Goal: Check status: Check status

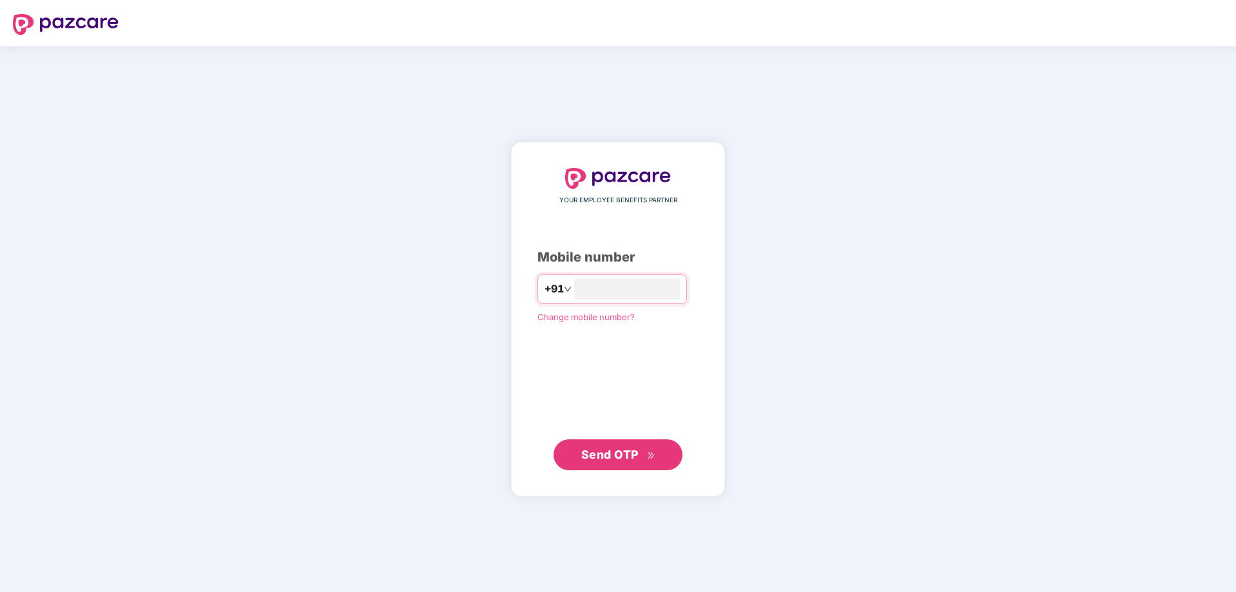
type input "**********"
click at [616, 449] on span "Send OTP" at bounding box center [609, 455] width 57 height 14
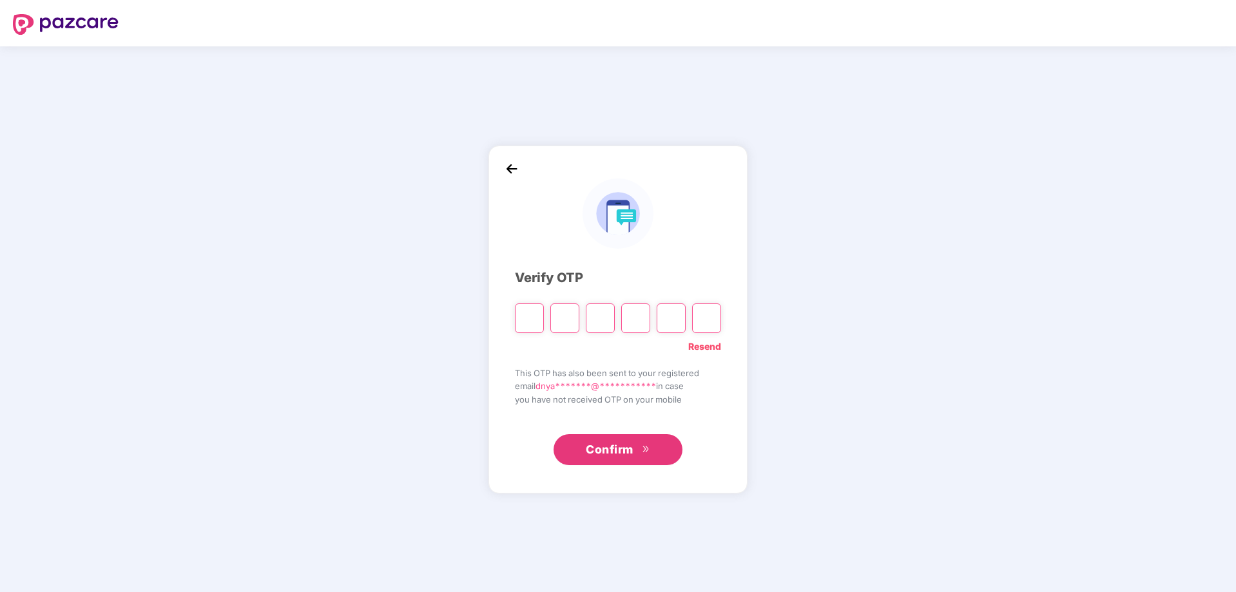
type input "*"
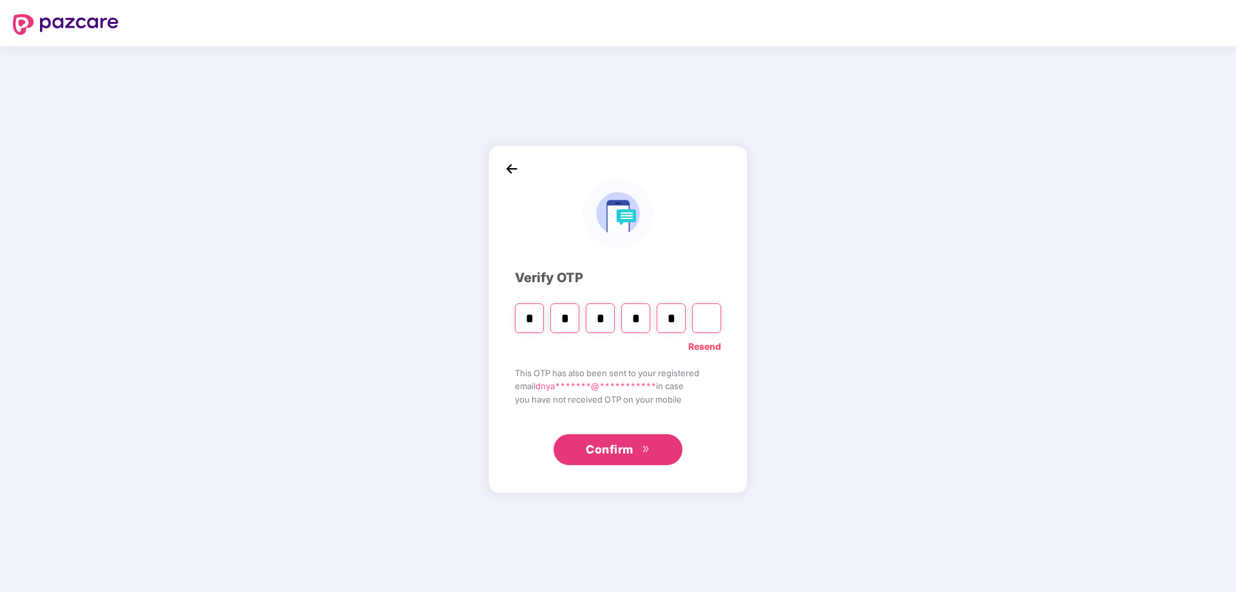
type input "*"
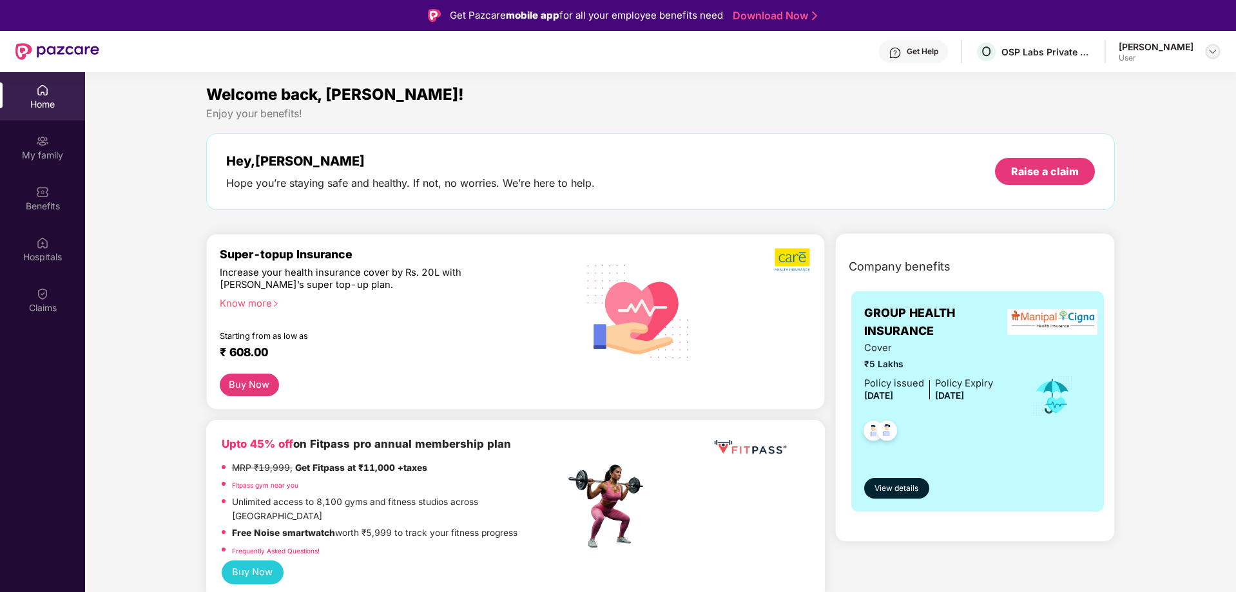
click at [1208, 53] on img at bounding box center [1213, 51] width 10 height 10
click at [824, 96] on div "Welcome back, [PERSON_NAME]!" at bounding box center [660, 94] width 909 height 24
click at [61, 300] on div "Claims" at bounding box center [42, 300] width 85 height 48
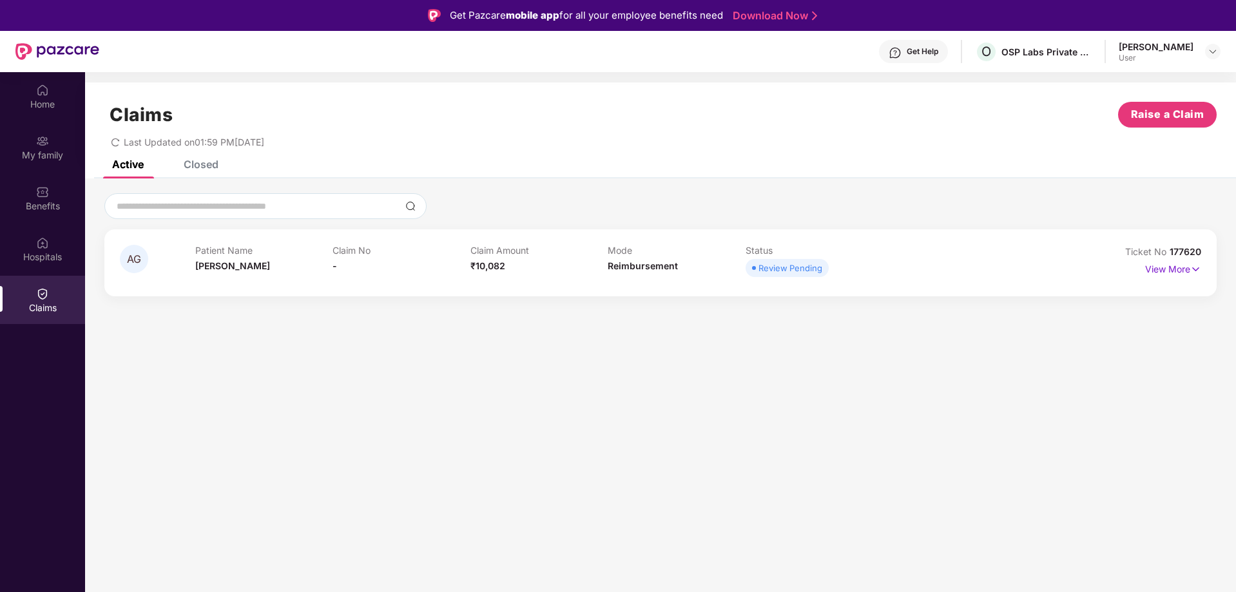
click at [208, 165] on div "Closed" at bounding box center [201, 164] width 35 height 13
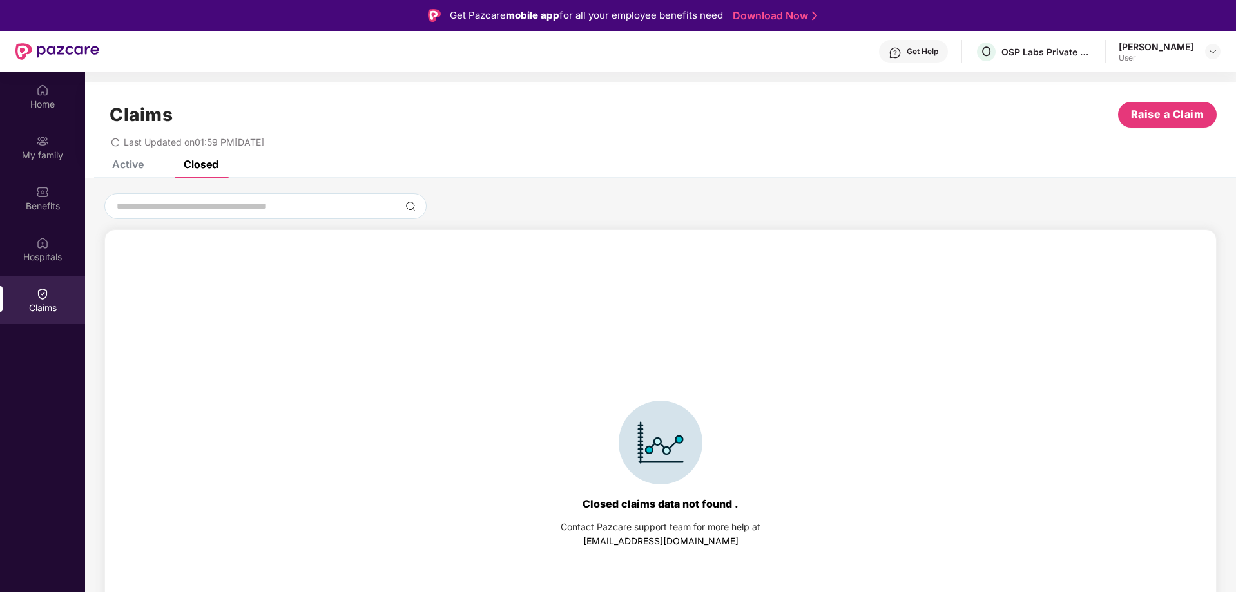
click at [143, 170] on div "Active" at bounding box center [128, 164] width 32 height 13
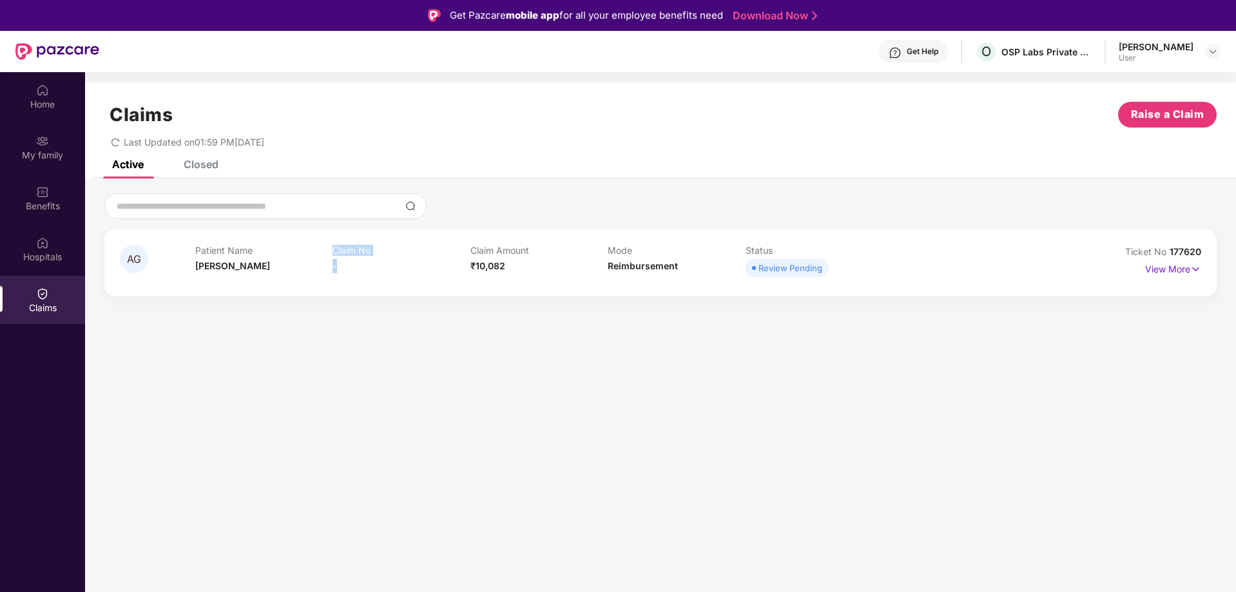
drag, startPoint x: 326, startPoint y: 265, endPoint x: 348, endPoint y: 265, distance: 21.9
click at [348, 265] on div "Patient Name [PERSON_NAME] Claim No - Claim Amount ₹10,082 Mode Reimbursement S…" at bounding box center [608, 262] width 826 height 35
click at [367, 273] on div "Claim No -" at bounding box center [402, 262] width 138 height 35
drag, startPoint x: 466, startPoint y: 262, endPoint x: 507, endPoint y: 260, distance: 41.3
click at [507, 260] on div "Patient Name [PERSON_NAME] Claim No - Claim Amount ₹10,082 Mode Reimbursement S…" at bounding box center [608, 262] width 826 height 35
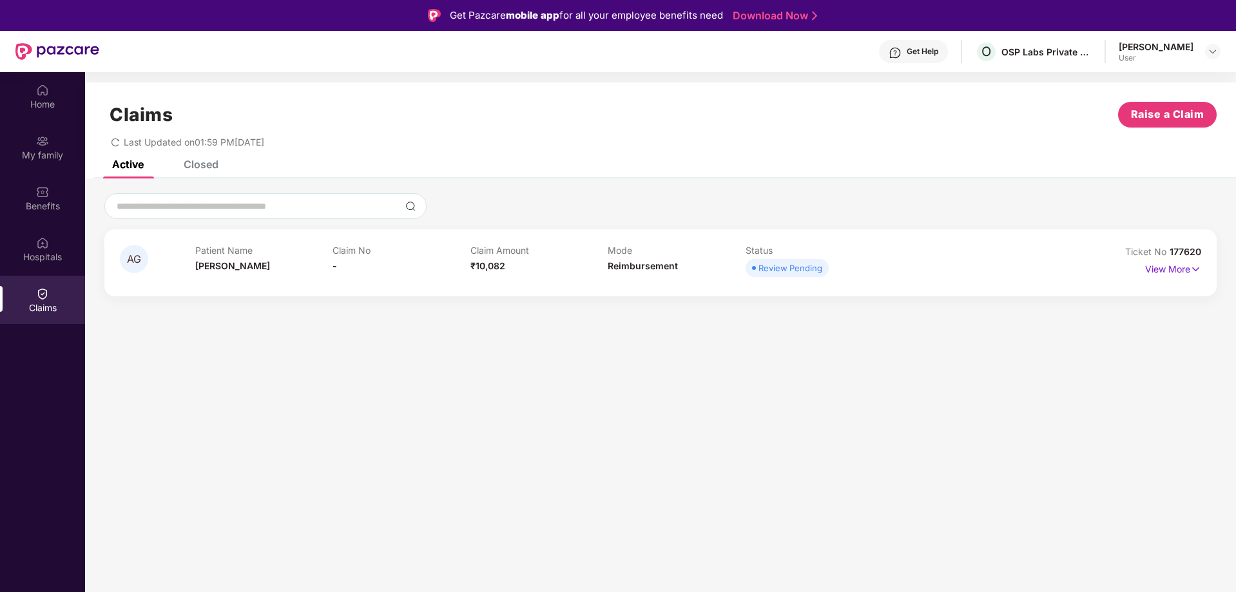
click at [637, 262] on span "Reimbursement" at bounding box center [643, 265] width 70 height 11
drag, startPoint x: 763, startPoint y: 269, endPoint x: 831, endPoint y: 268, distance: 67.7
click at [831, 268] on div "Review Pending" at bounding box center [815, 268] width 138 height 18
click at [1183, 267] on p "View More" at bounding box center [1173, 267] width 56 height 17
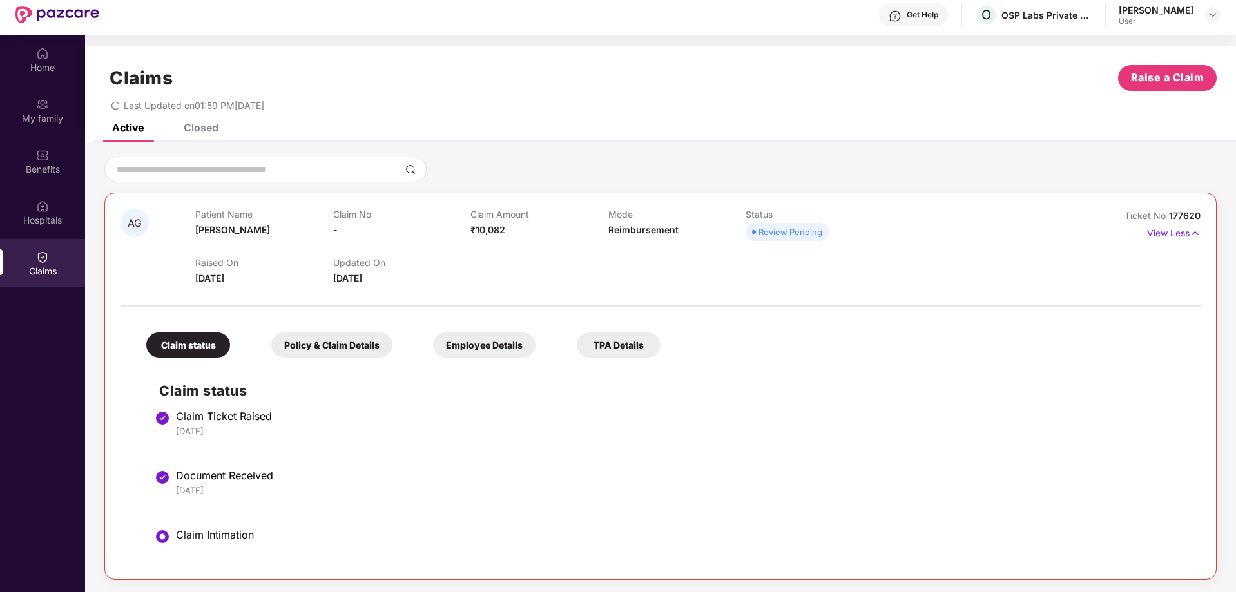
scroll to position [72, 0]
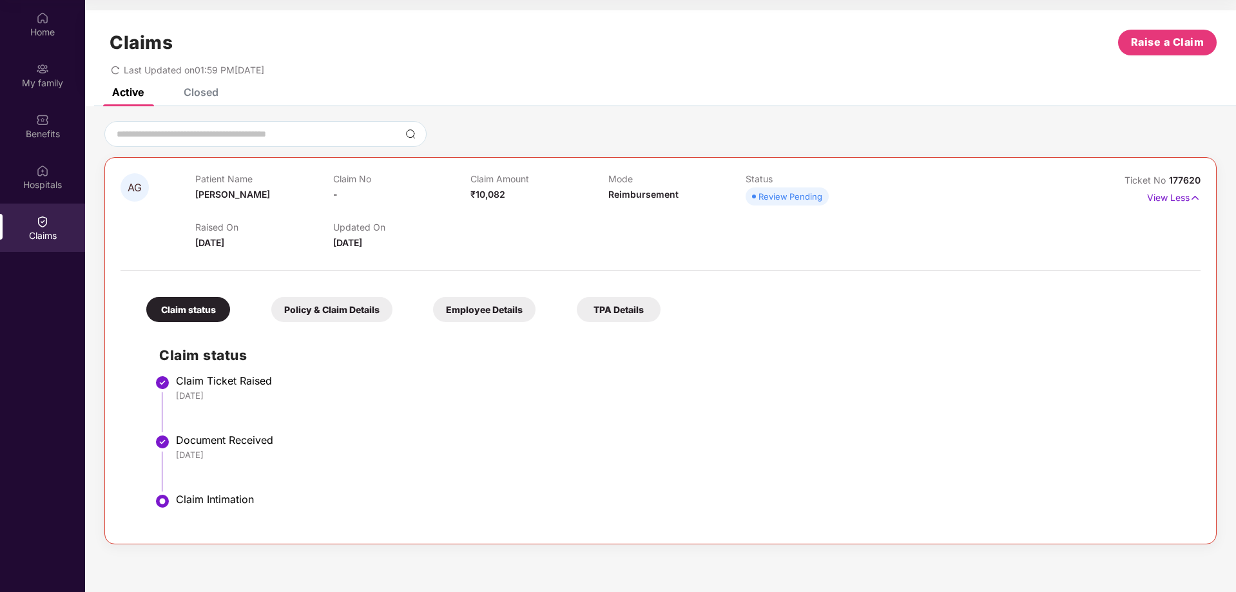
click at [351, 306] on div "Policy & Claim Details" at bounding box center [331, 309] width 121 height 25
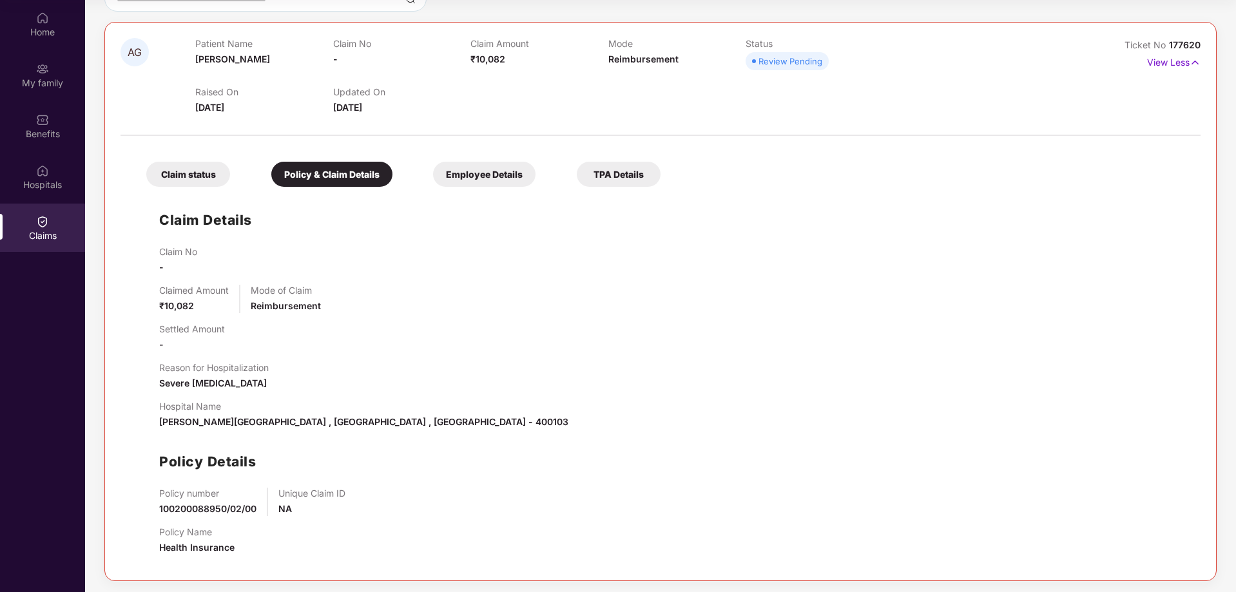
scroll to position [137, 0]
drag, startPoint x: 182, startPoint y: 382, endPoint x: 304, endPoint y: 385, distance: 122.5
click at [304, 385] on div "Reason for Hospitalization Severe [MEDICAL_DATA]" at bounding box center [673, 374] width 1029 height 28
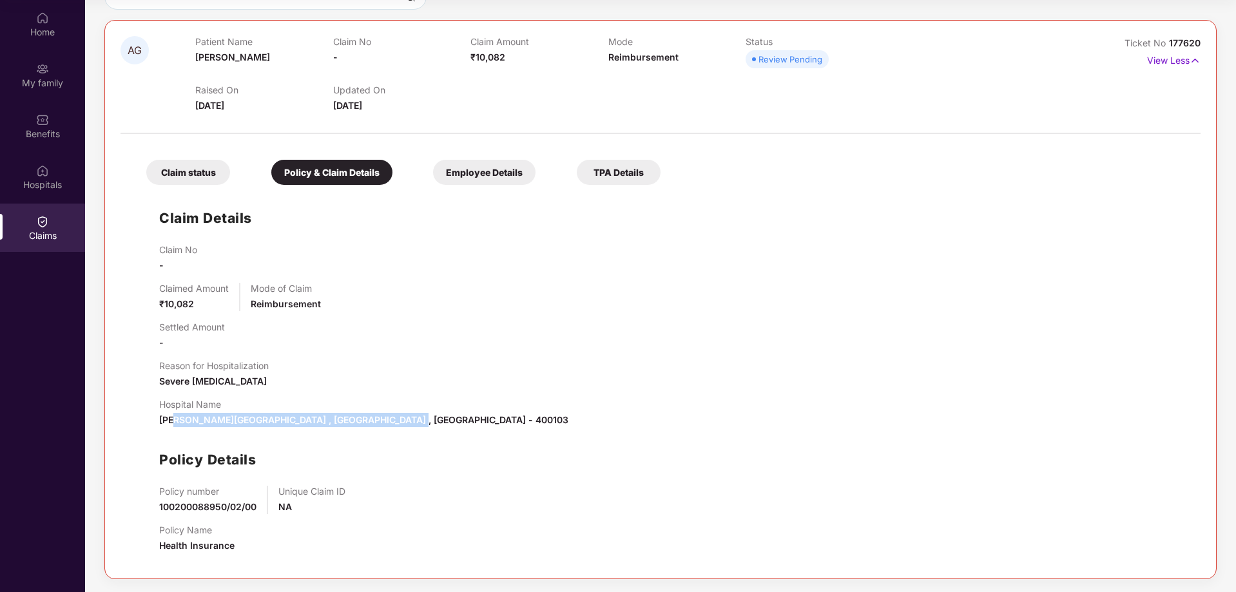
drag, startPoint x: 175, startPoint y: 418, endPoint x: 461, endPoint y: 424, distance: 285.6
click at [461, 424] on div "Hospital Name [PERSON_NAME][GEOGRAPHIC_DATA] , [GEOGRAPHIC_DATA] , [GEOGRAPHIC_…" at bounding box center [673, 413] width 1029 height 28
drag, startPoint x: 176, startPoint y: 507, endPoint x: 260, endPoint y: 506, distance: 84.4
click at [260, 506] on div "Policy number 100200088950/02/00 Unique Claim ID NA" at bounding box center [673, 500] width 1029 height 28
click at [510, 165] on div "Employee Details" at bounding box center [484, 172] width 102 height 25
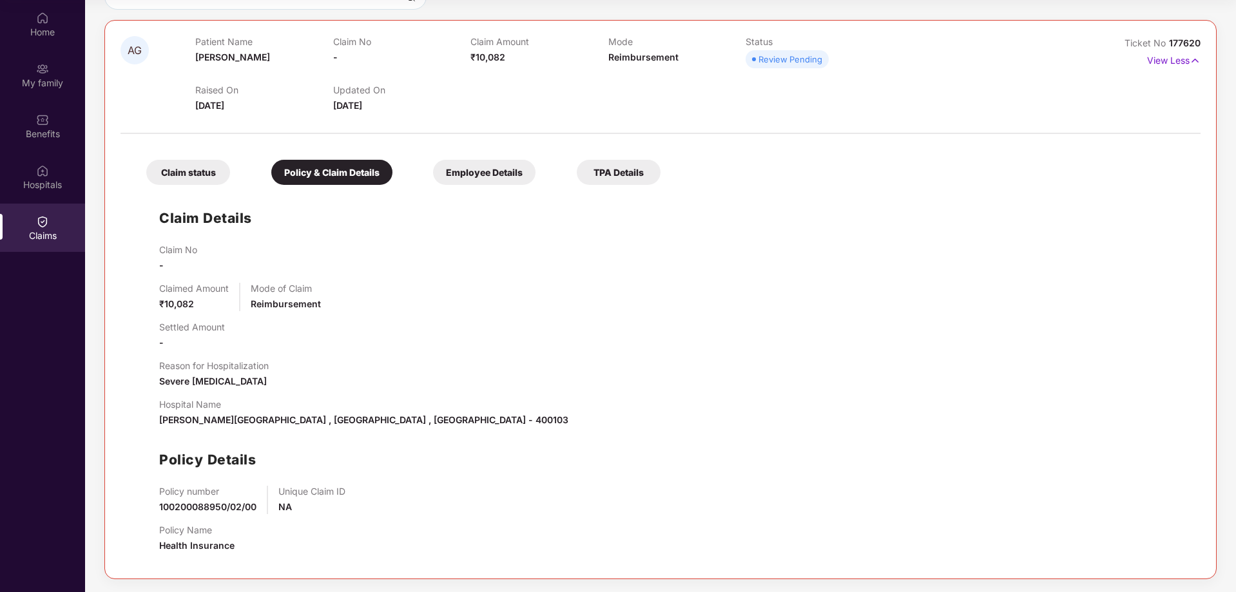
scroll to position [0, 0]
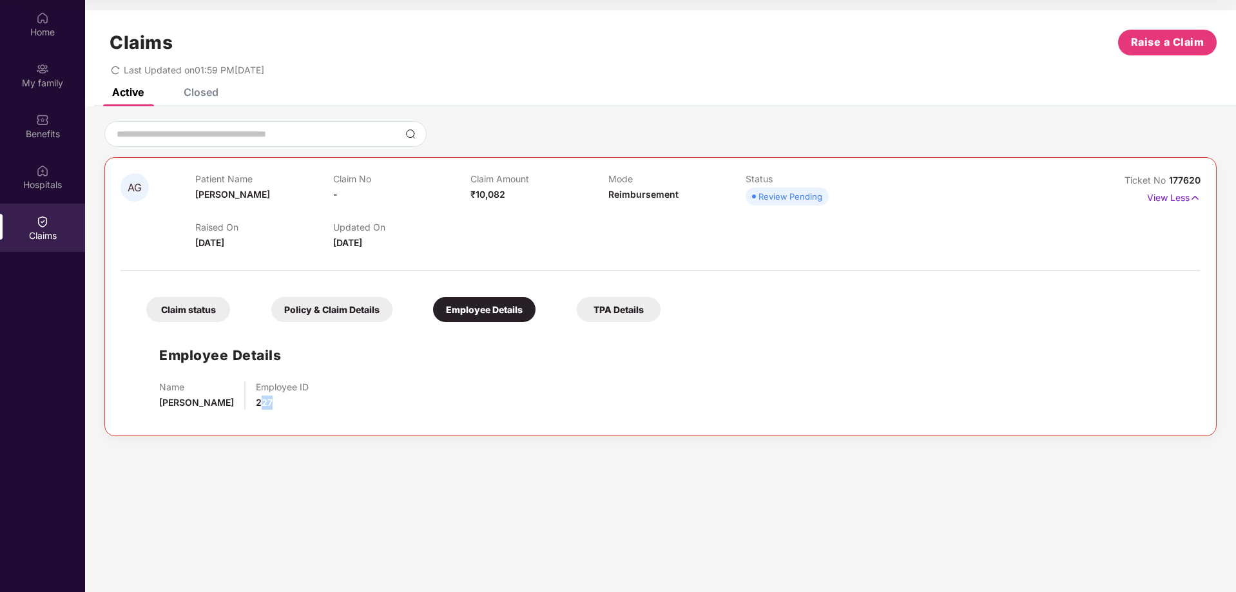
drag, startPoint x: 268, startPoint y: 405, endPoint x: 302, endPoint y: 402, distance: 34.3
click at [298, 402] on div "Employee ID 227" at bounding box center [282, 396] width 53 height 28
click at [612, 307] on div "TPA Details" at bounding box center [619, 309] width 84 height 25
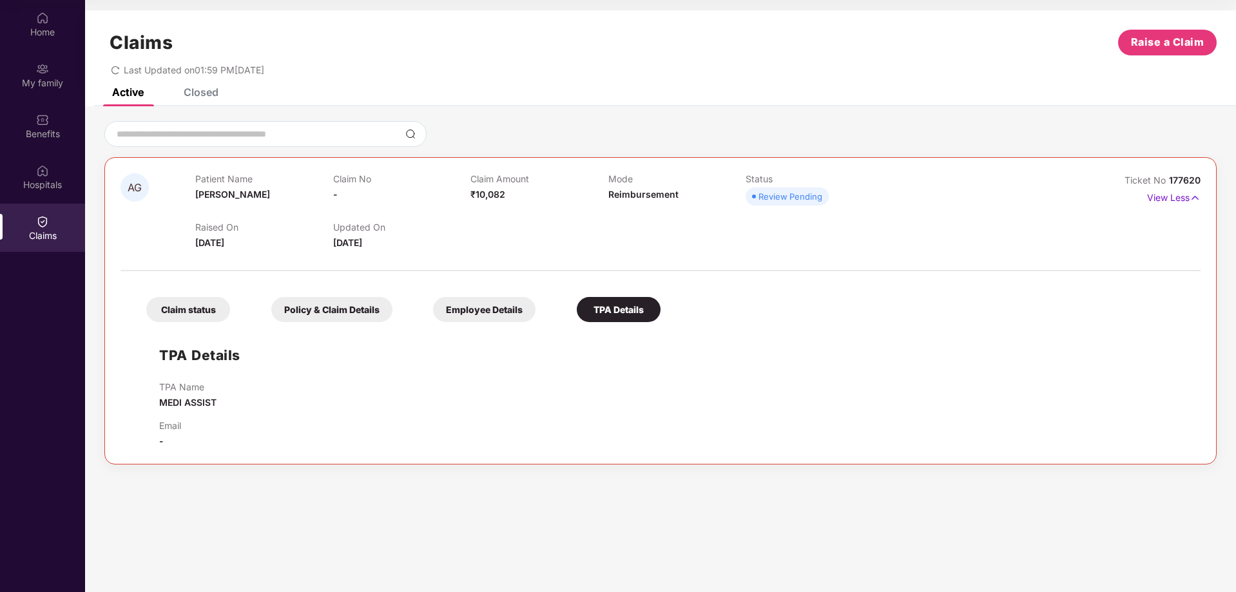
click at [193, 303] on div "Claim status" at bounding box center [188, 309] width 84 height 25
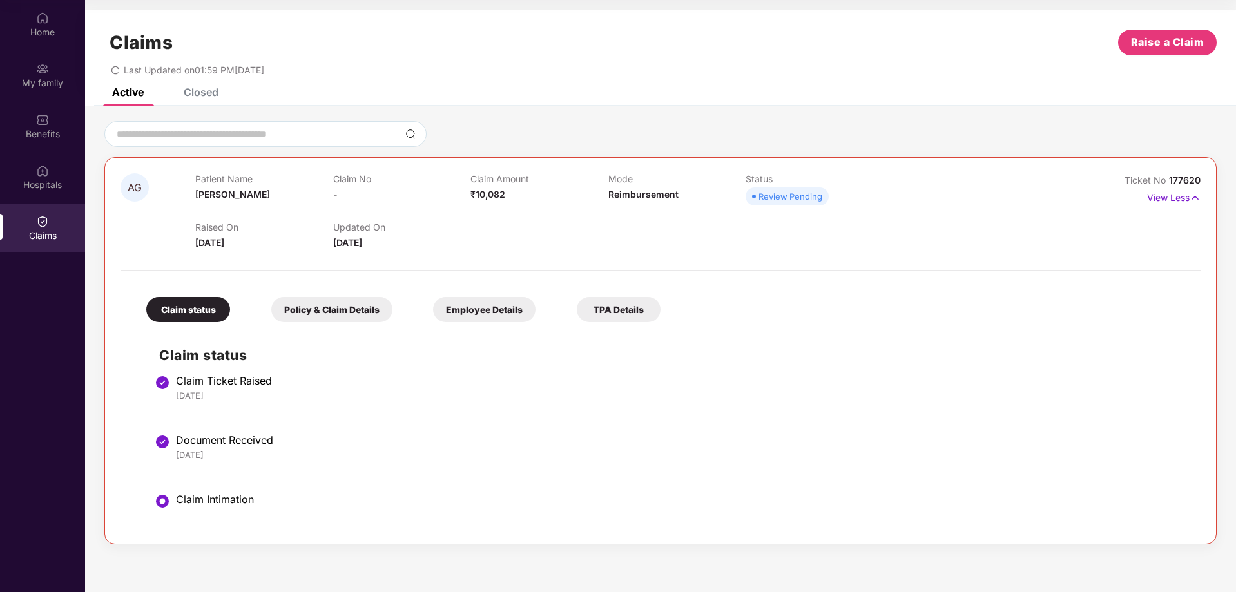
click at [356, 308] on div "Policy & Claim Details" at bounding box center [331, 309] width 121 height 25
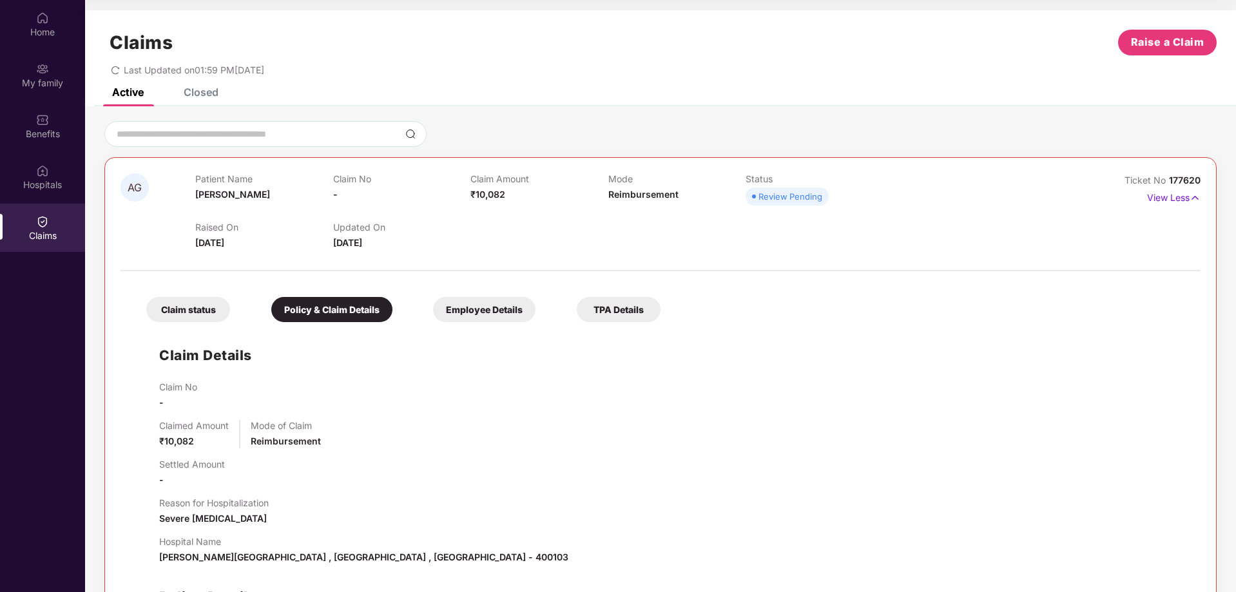
click at [217, 302] on div "Claim status" at bounding box center [188, 309] width 84 height 25
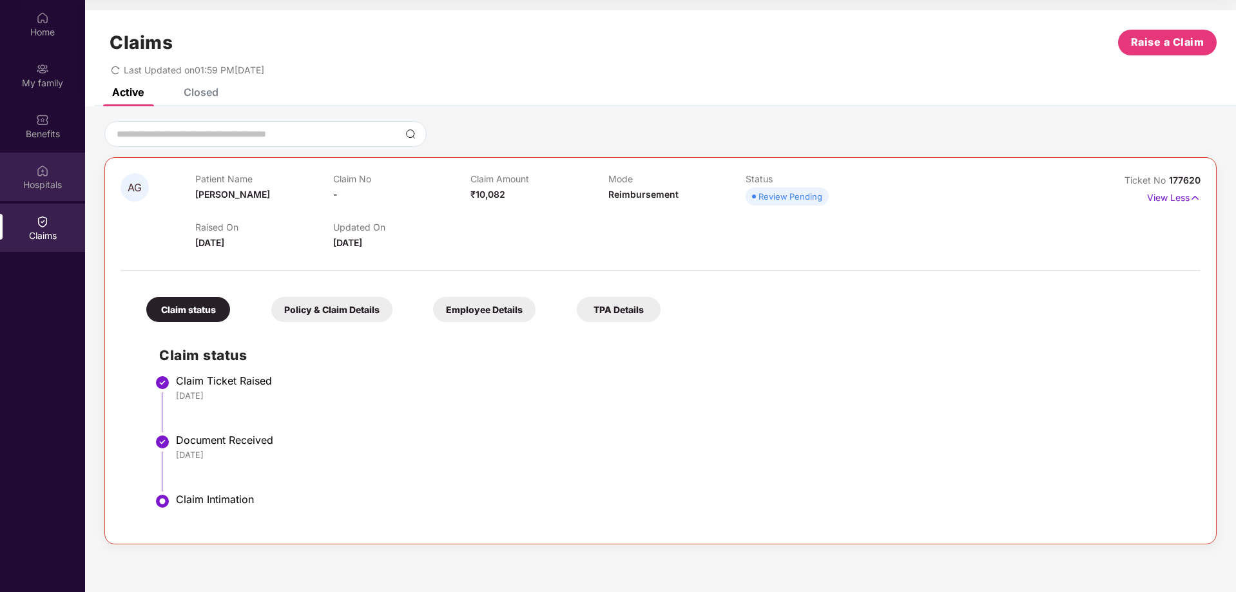
click at [75, 177] on div "Hospitals" at bounding box center [42, 177] width 85 height 48
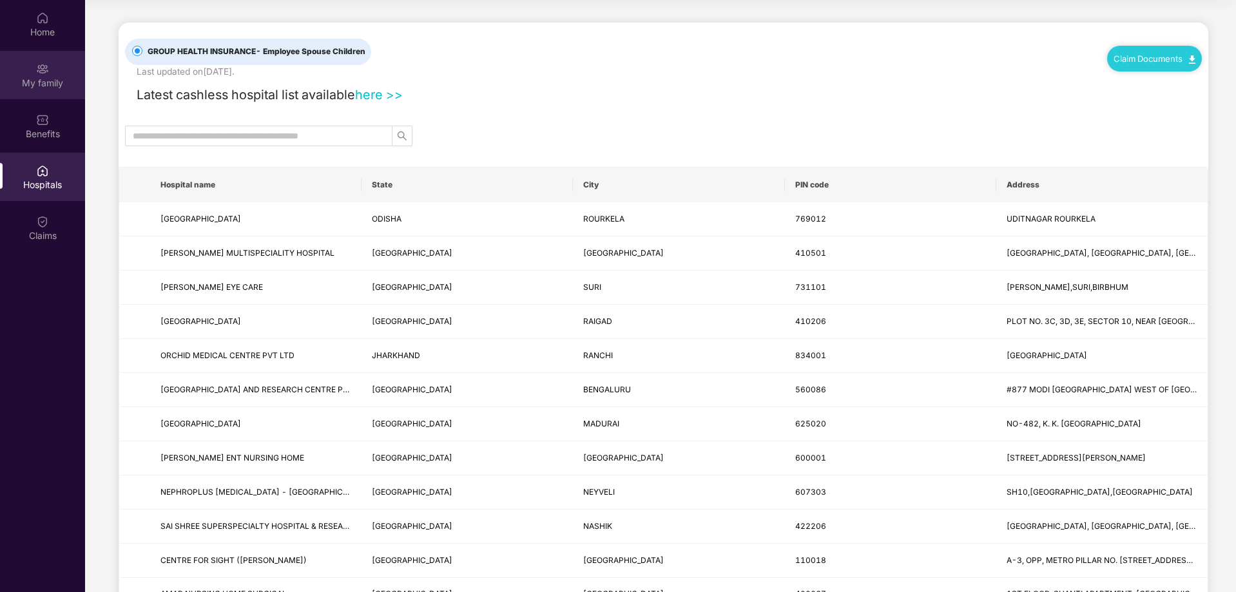
click at [55, 75] on div "My family" at bounding box center [42, 75] width 85 height 48
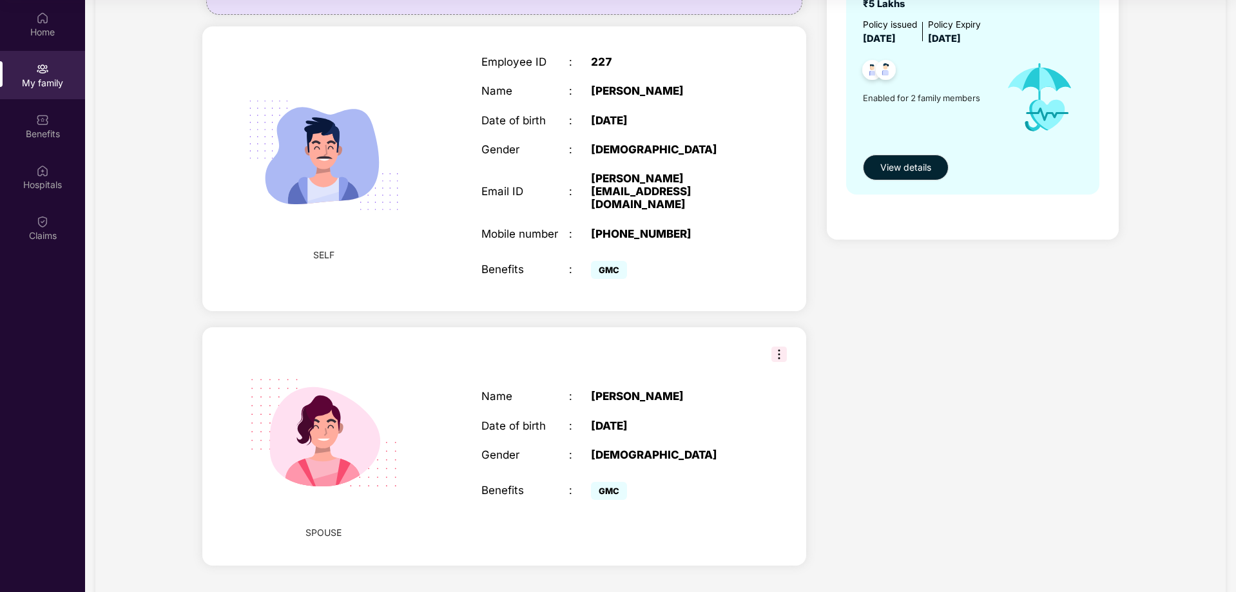
scroll to position [44, 0]
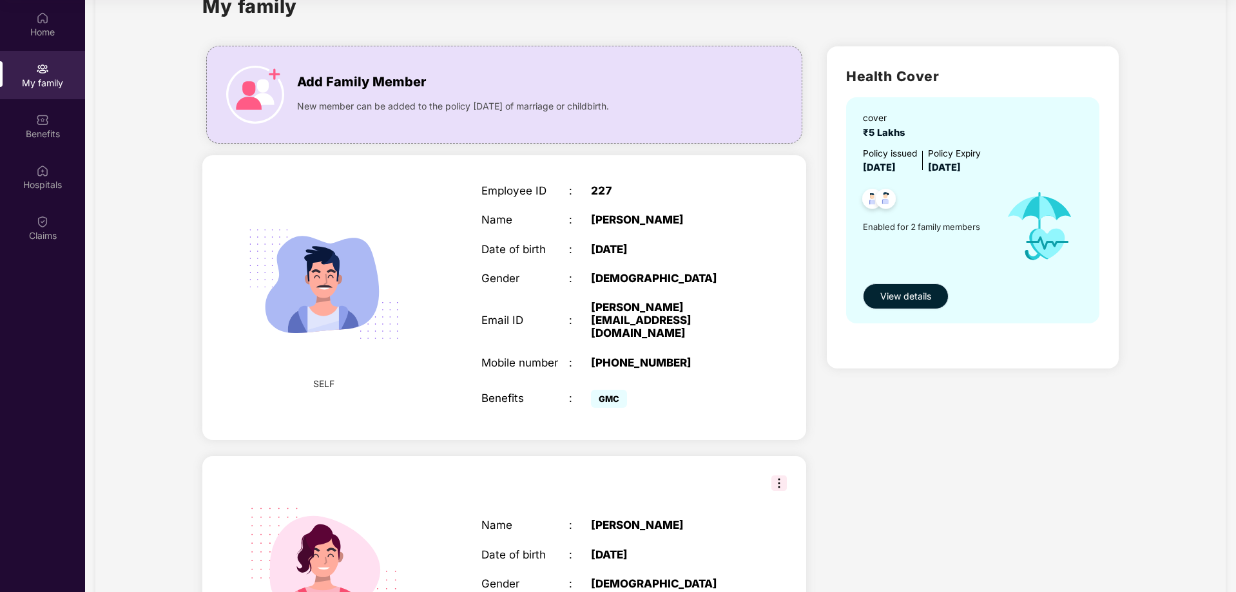
click at [913, 295] on span "View details" at bounding box center [905, 296] width 51 height 14
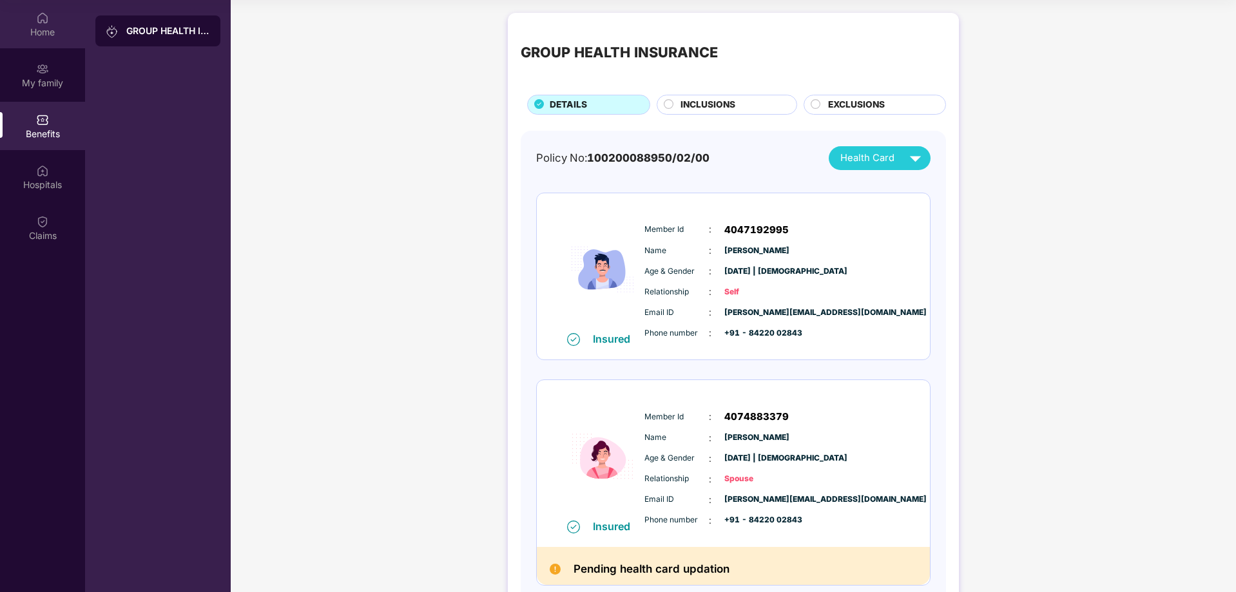
click at [56, 26] on div "Home" at bounding box center [42, 32] width 85 height 13
